Goal: Entertainment & Leisure: Consume media (video, audio)

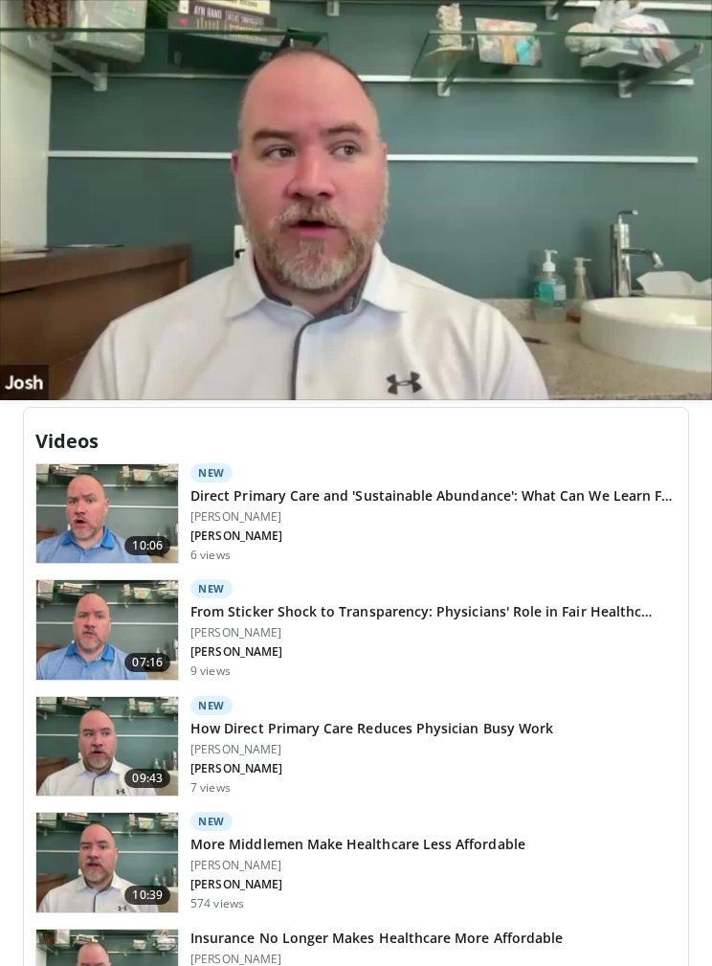
scroll to position [1227, 0]
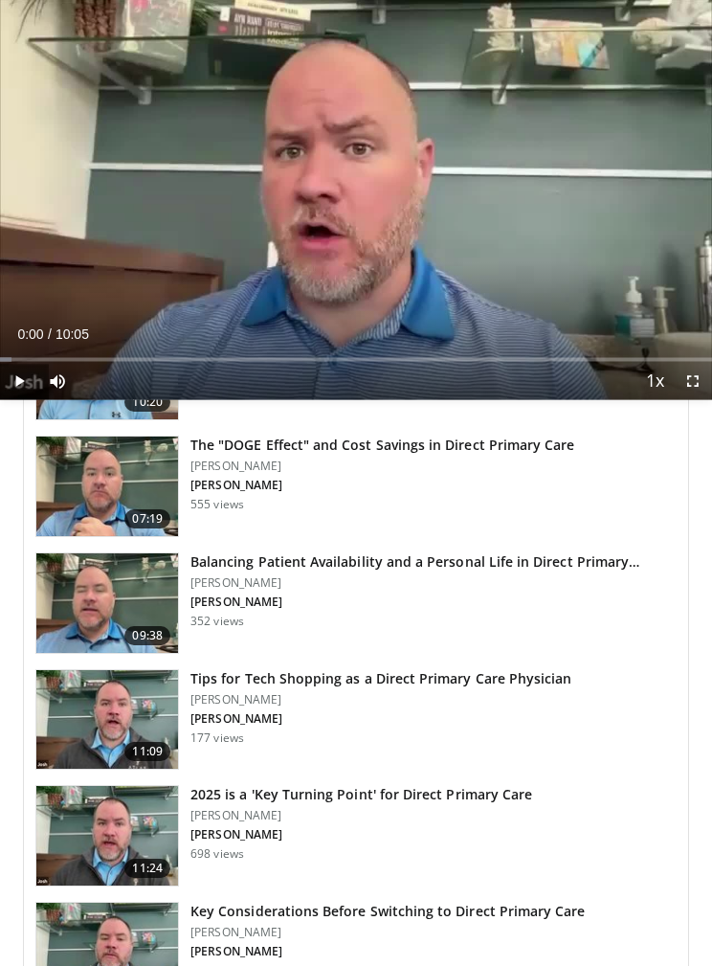
scroll to position [3358, 0]
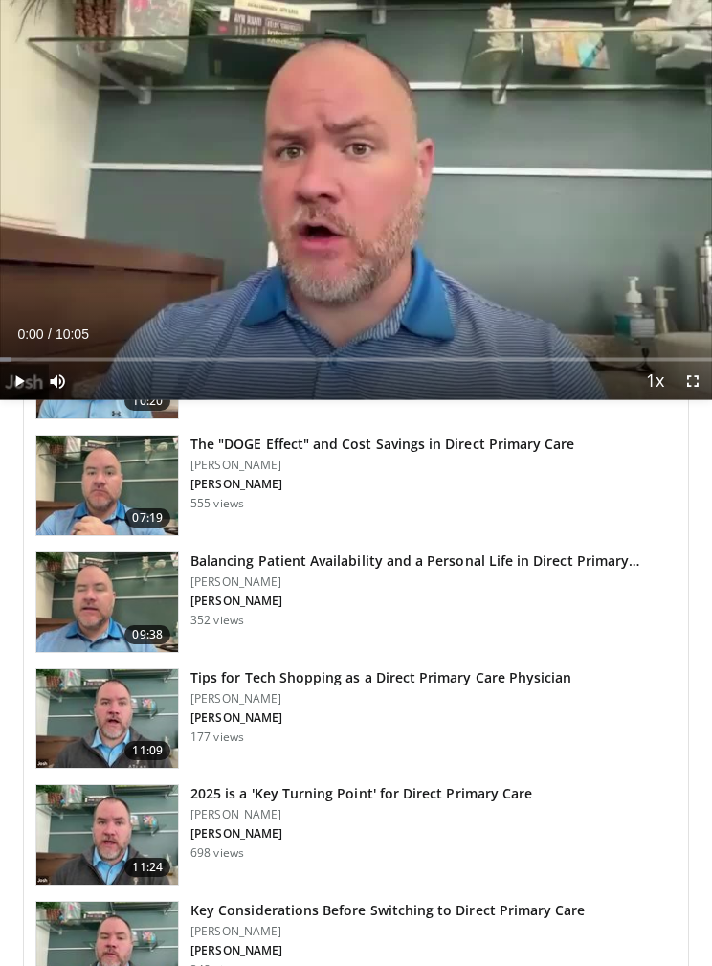
click at [91, 592] on img at bounding box center [107, 603] width 142 height 100
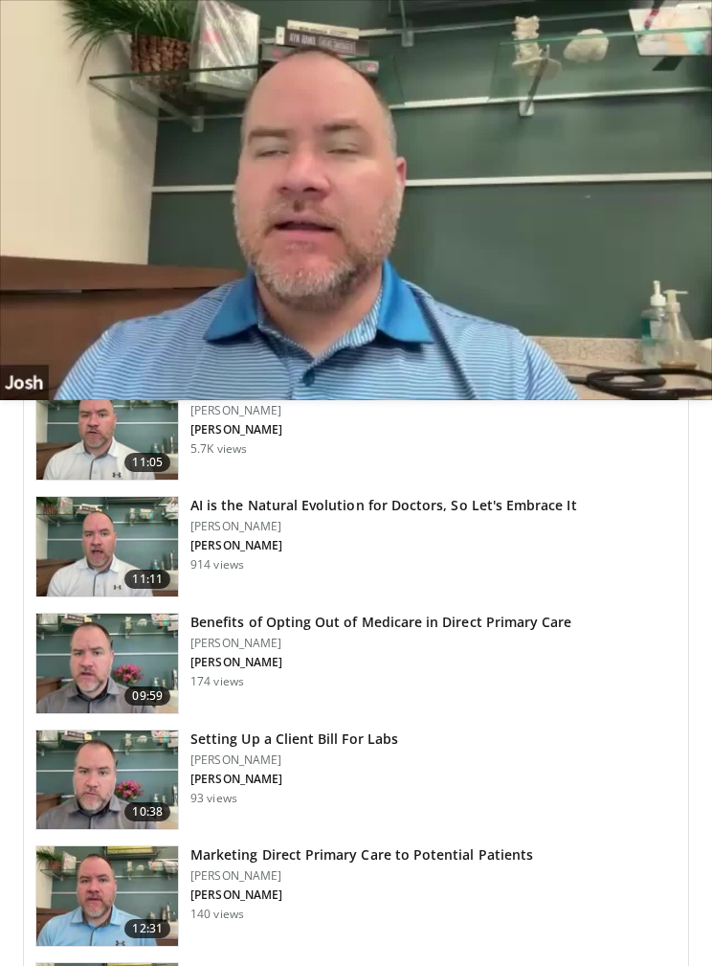
scroll to position [2715, 0]
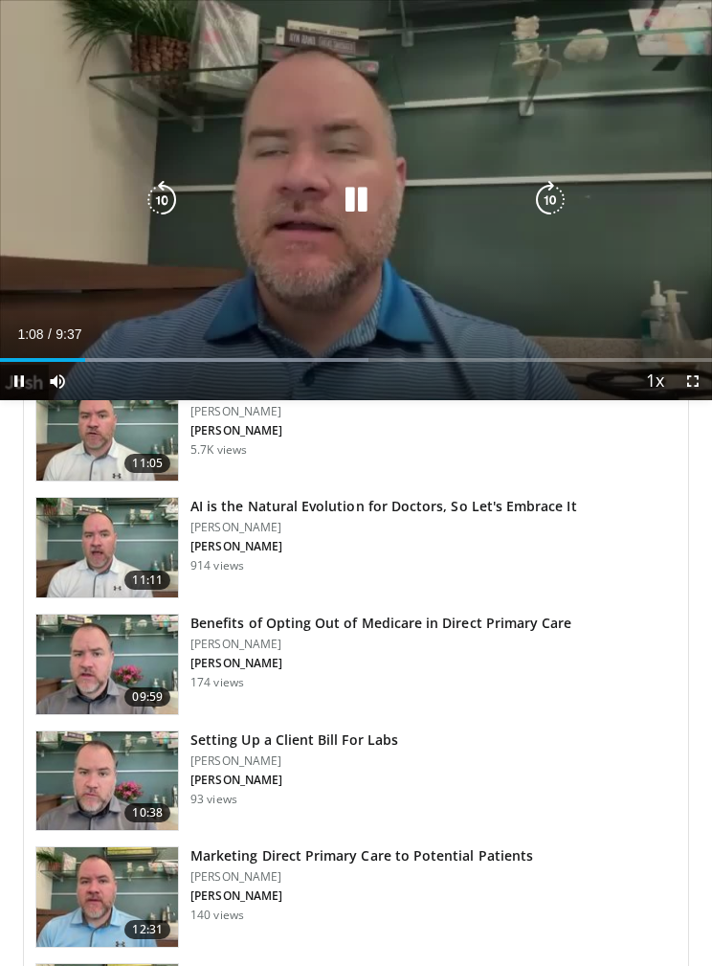
click at [167, 185] on icon "Video Player" at bounding box center [162, 200] width 38 height 38
click at [166, 200] on icon "Video Player" at bounding box center [162, 200] width 38 height 38
click at [361, 207] on icon "Video Player" at bounding box center [356, 200] width 38 height 38
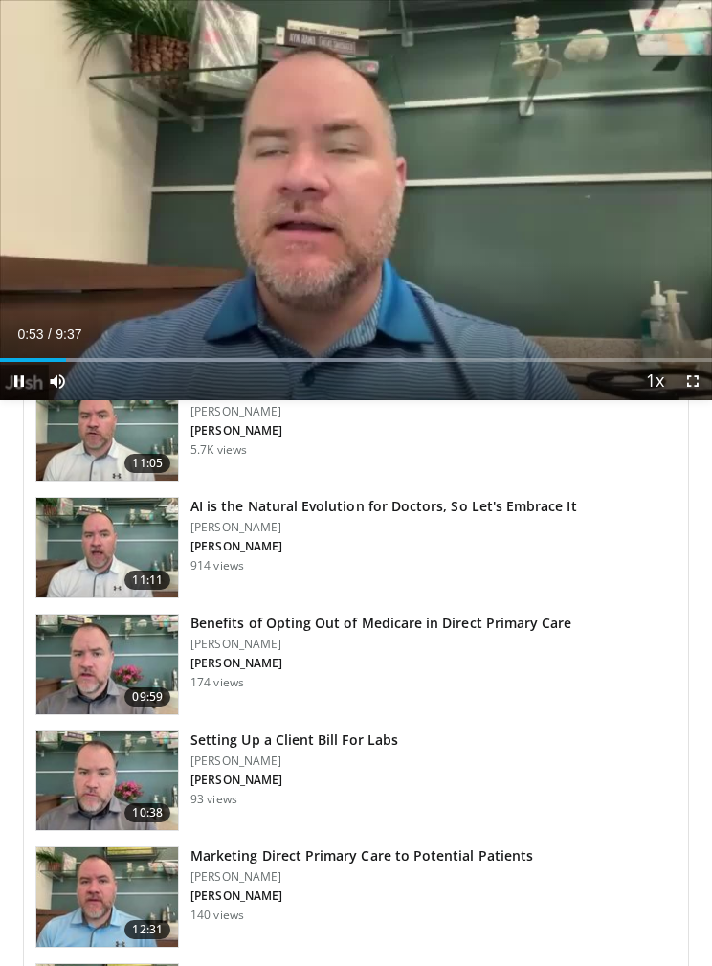
click at [152, 191] on icon "Video Player" at bounding box center [162, 200] width 38 height 38
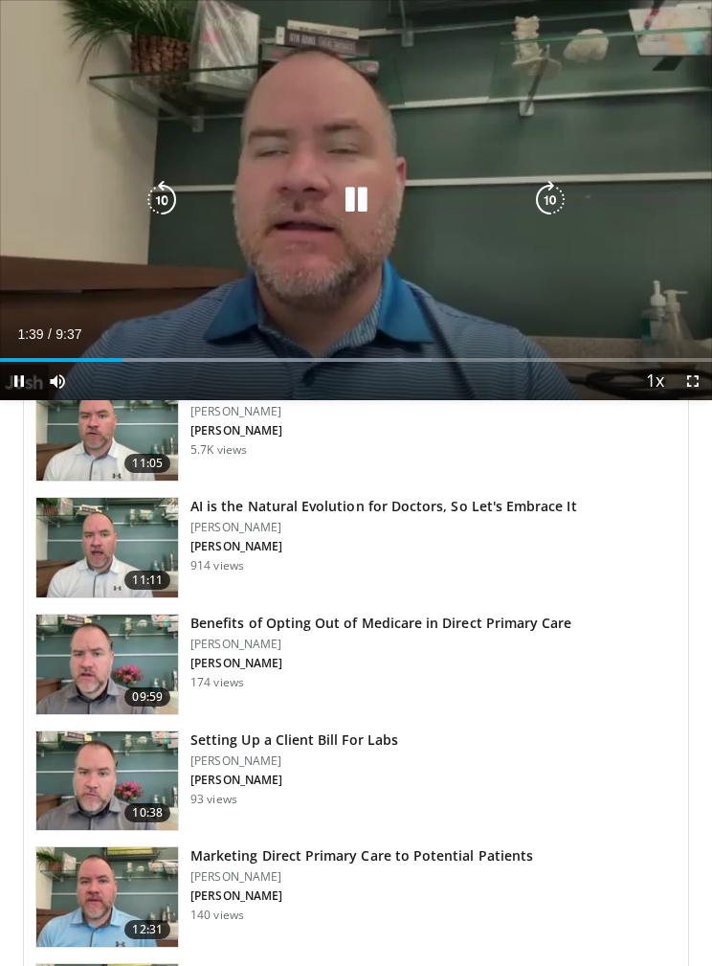
click at [360, 190] on icon "Video Player" at bounding box center [356, 200] width 38 height 38
click at [340, 202] on icon "Video Player" at bounding box center [356, 200] width 38 height 38
click at [344, 184] on icon "Video Player" at bounding box center [356, 200] width 38 height 38
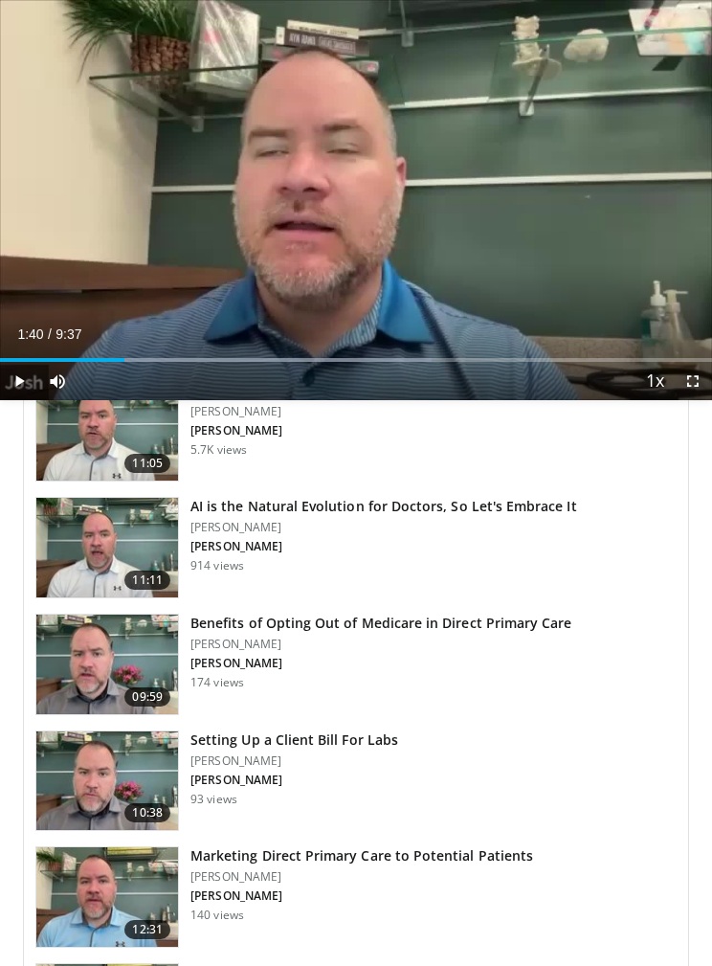
click at [172, 181] on icon "Video Player" at bounding box center [162, 200] width 38 height 38
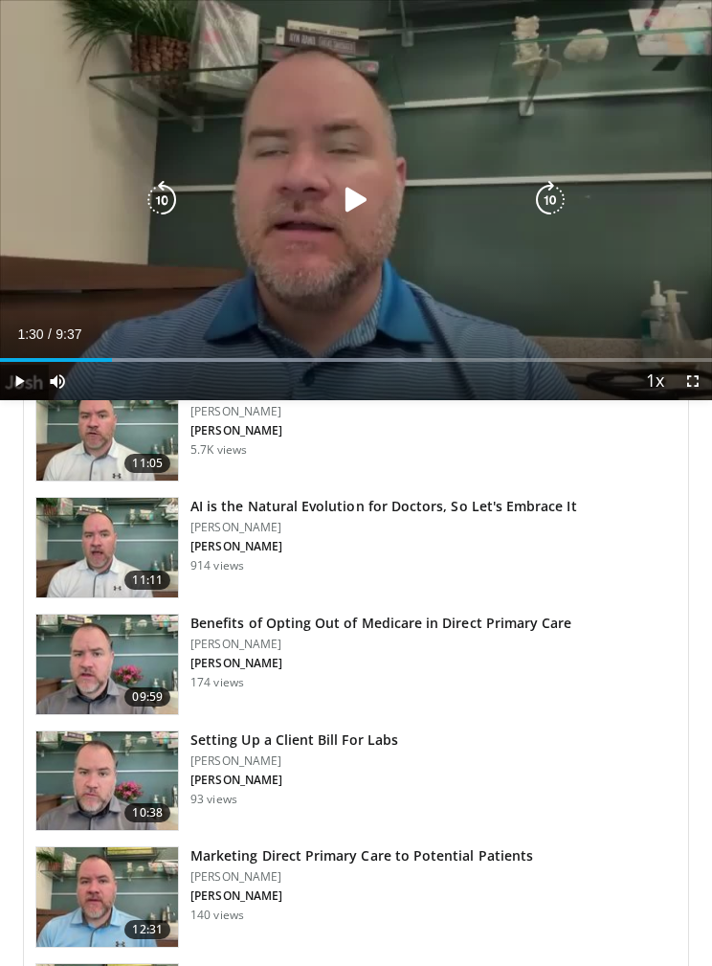
click at [350, 198] on icon "Video Player" at bounding box center [356, 200] width 38 height 38
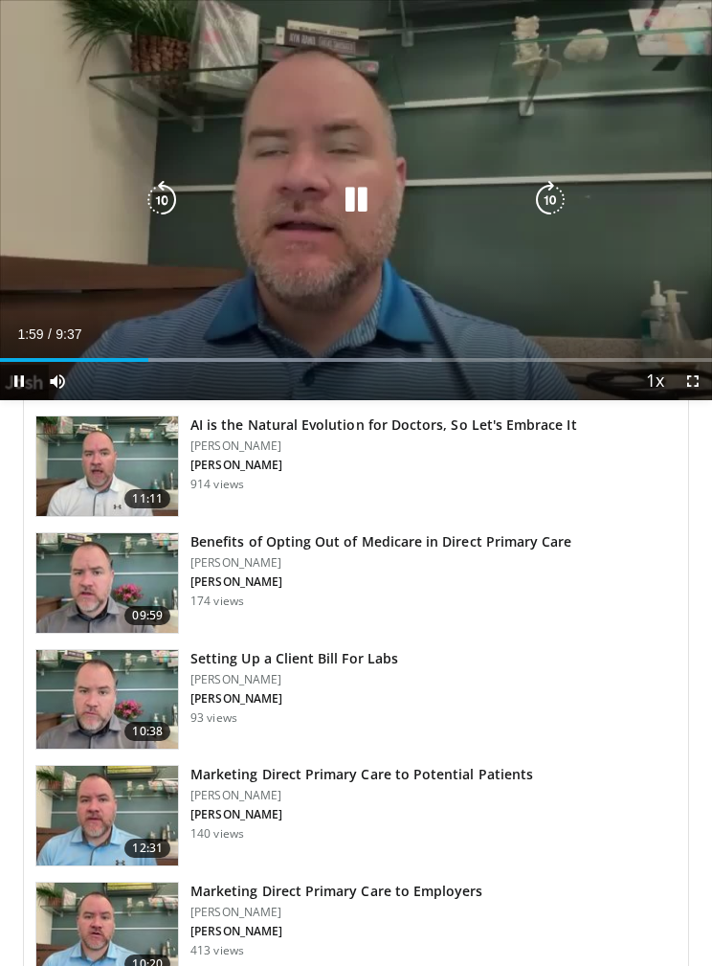
scroll to position [2802, 0]
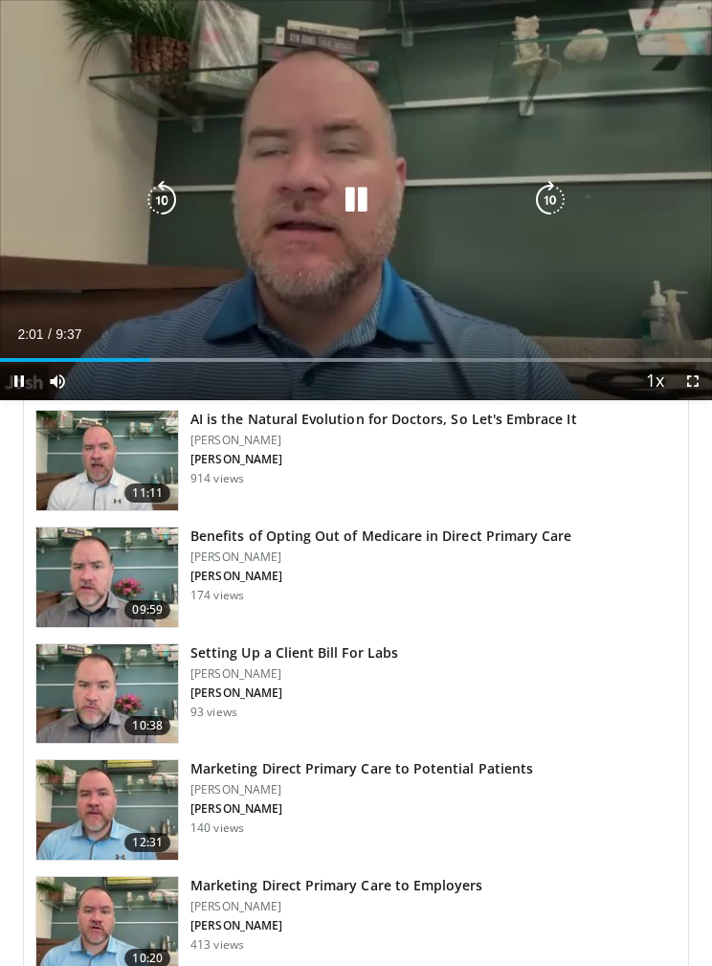
click at [348, 191] on icon "Video Player" at bounding box center [356, 200] width 38 height 38
click at [364, 183] on icon "Video Player" at bounding box center [356, 200] width 38 height 38
click at [157, 197] on icon "Video Player" at bounding box center [162, 200] width 38 height 38
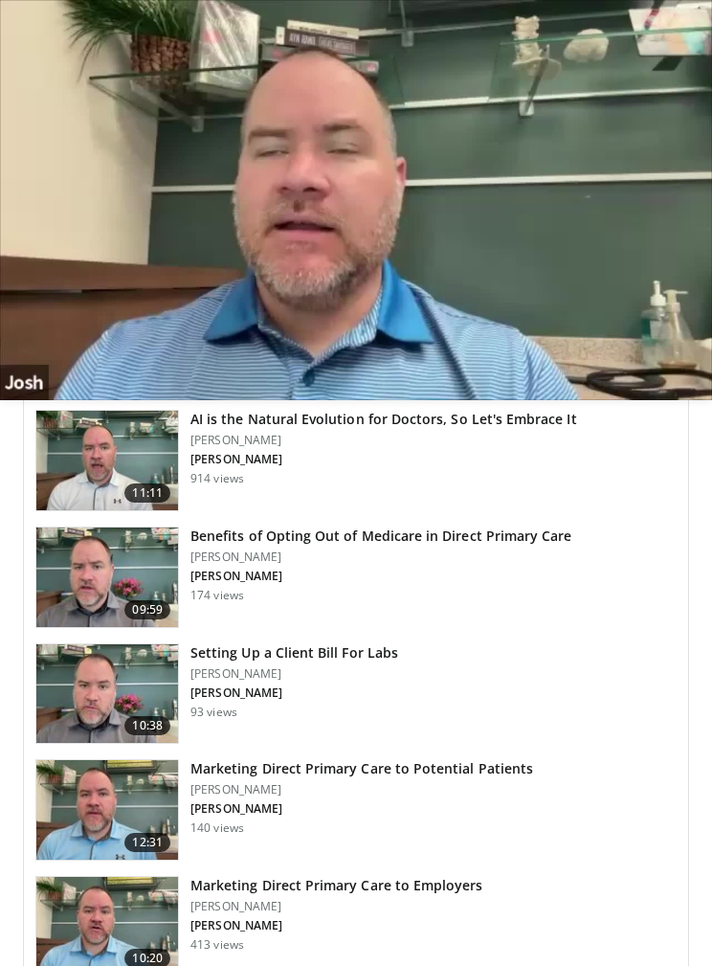
click at [366, 210] on icon "Video Player" at bounding box center [356, 200] width 38 height 38
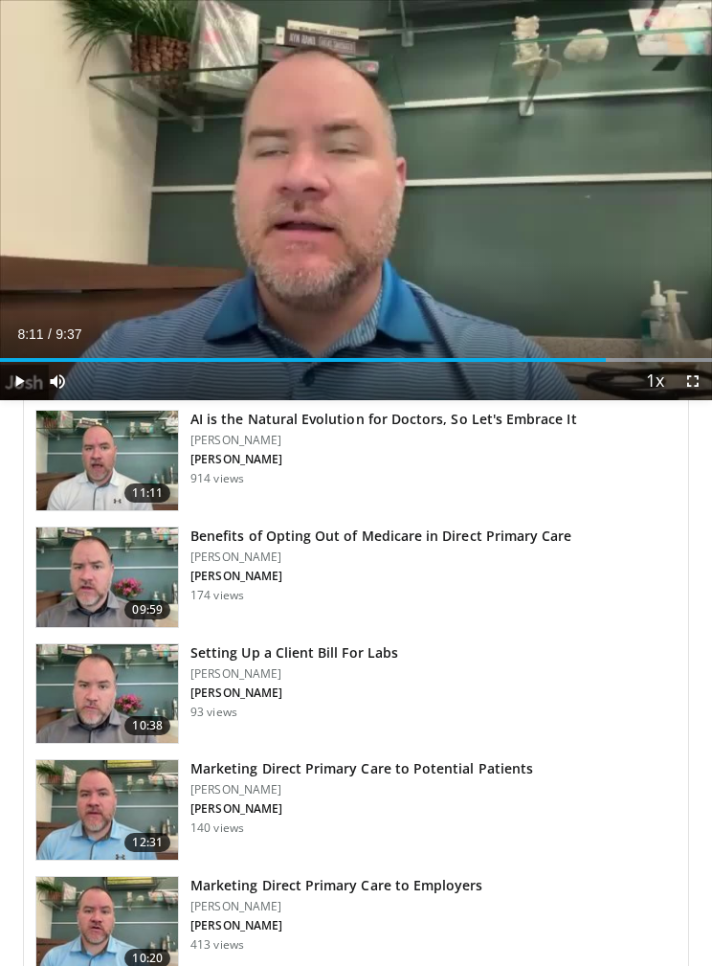
click at [348, 186] on icon "Video Player" at bounding box center [356, 200] width 38 height 38
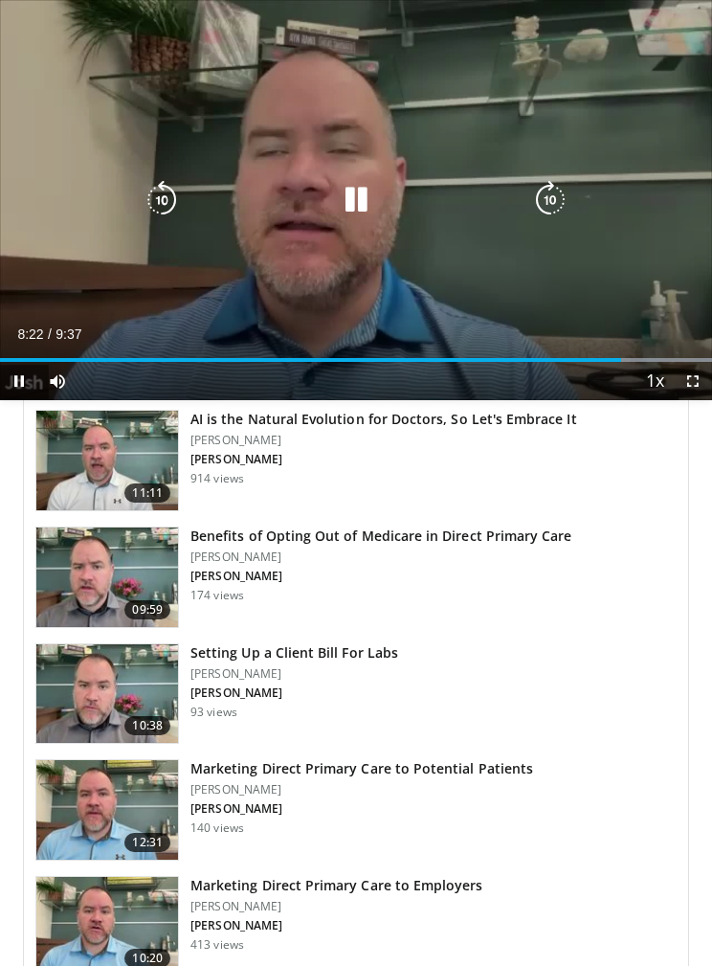
click at [173, 192] on icon "Video Player" at bounding box center [162, 200] width 38 height 38
